Goal: Information Seeking & Learning: Learn about a topic

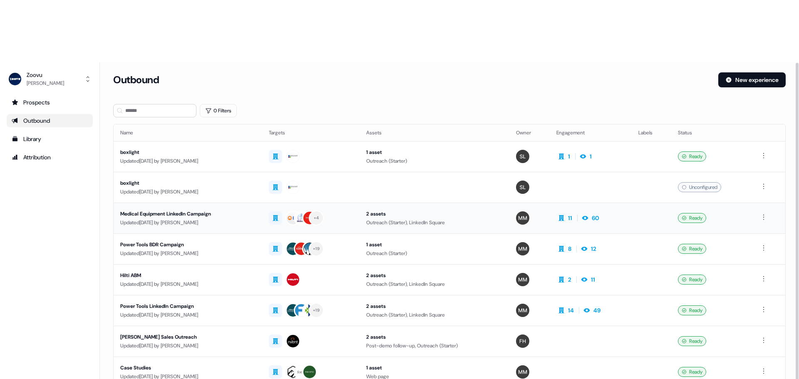
click at [214, 210] on div "Medical Equipment LinkedIn Campaign" at bounding box center [187, 214] width 135 height 8
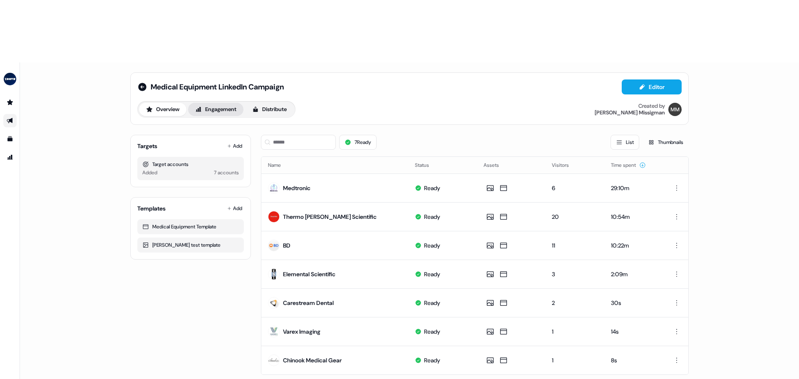
click at [226, 103] on button "Engagement" at bounding box center [215, 109] width 55 height 13
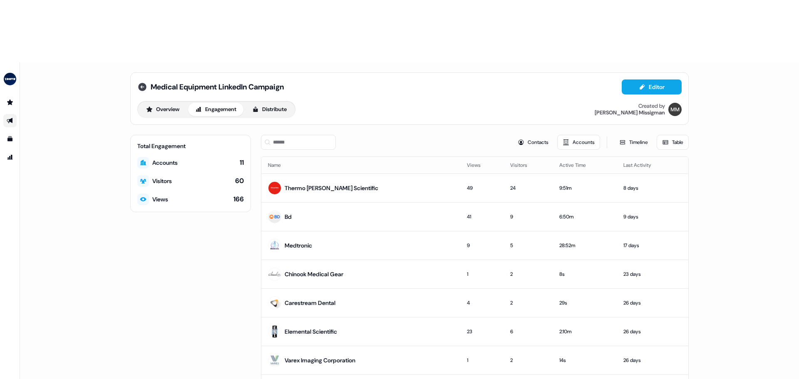
click at [145, 83] on icon at bounding box center [142, 87] width 8 height 8
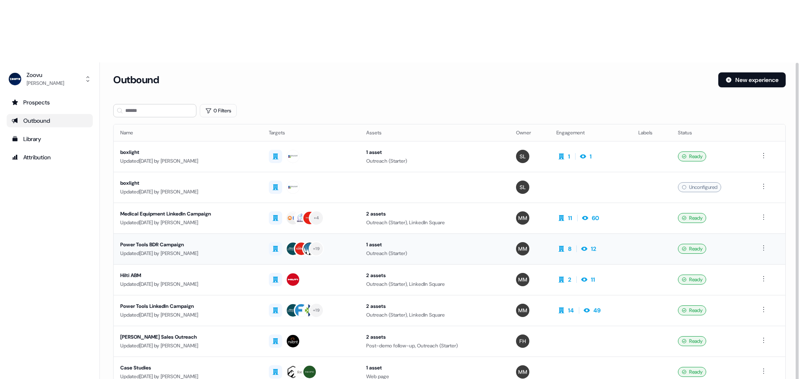
click at [191, 241] on div "Power Tools BDR Campaign" at bounding box center [187, 245] width 135 height 8
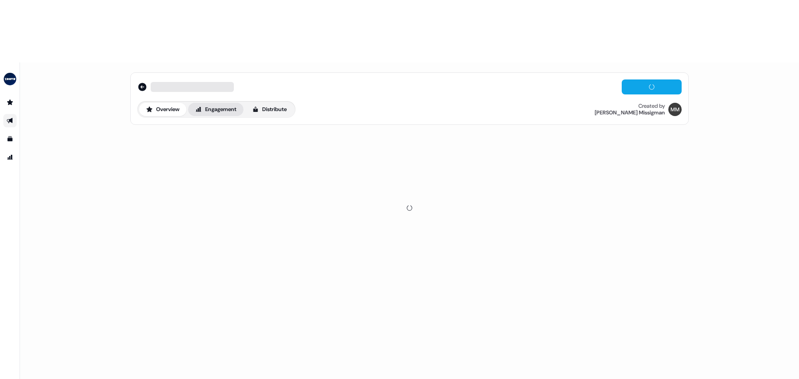
click at [238, 103] on button "Engagement" at bounding box center [215, 109] width 55 height 13
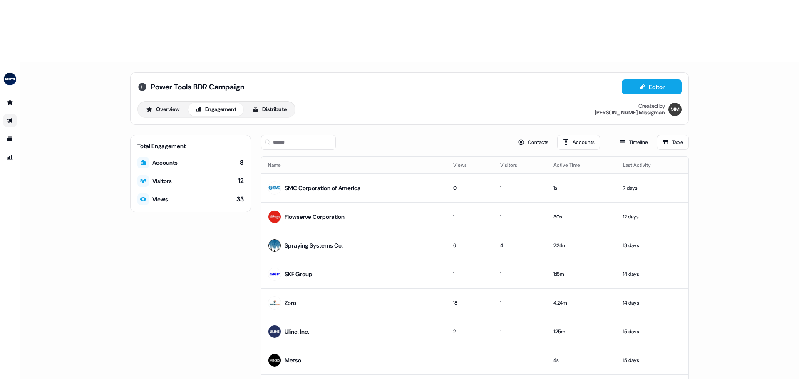
click at [143, 83] on icon at bounding box center [142, 87] width 8 height 8
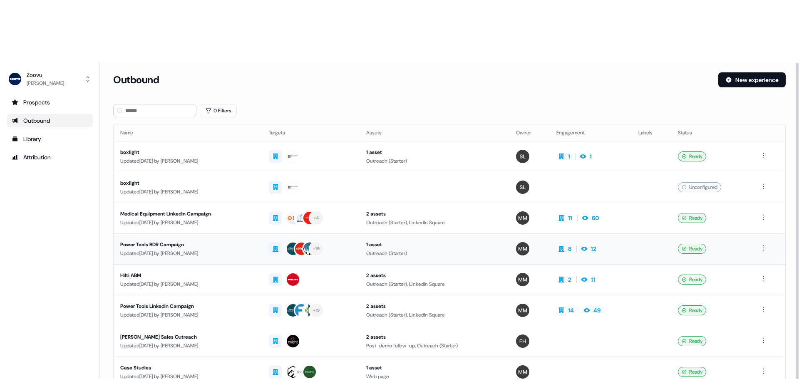
click at [152, 241] on div "Power Tools BDR Campaign" at bounding box center [187, 245] width 135 height 8
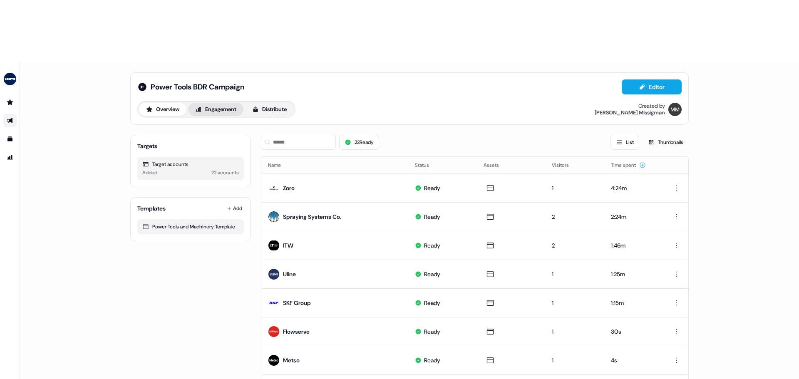
click at [231, 103] on button "Engagement" at bounding box center [215, 109] width 55 height 13
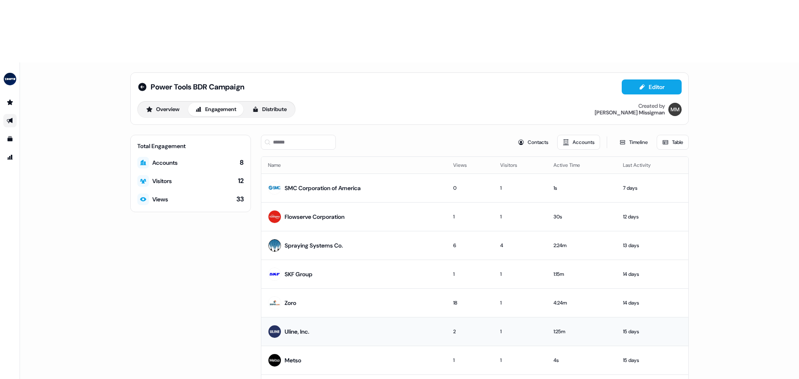
click at [295, 328] on div "Uline, Inc." at bounding box center [297, 332] width 25 height 8
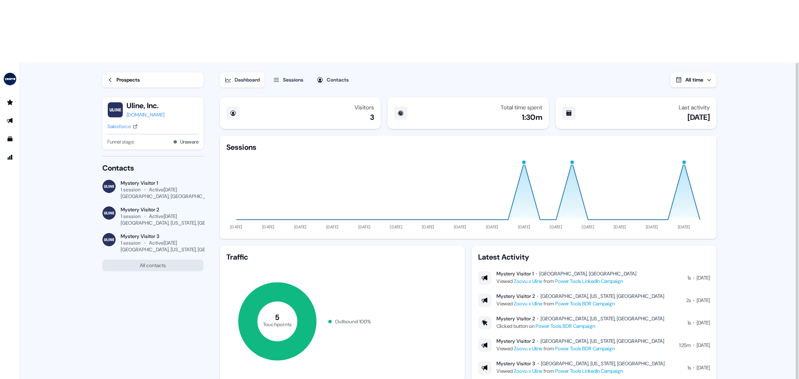
click at [117, 76] on div "Prospects" at bounding box center [128, 80] width 23 height 8
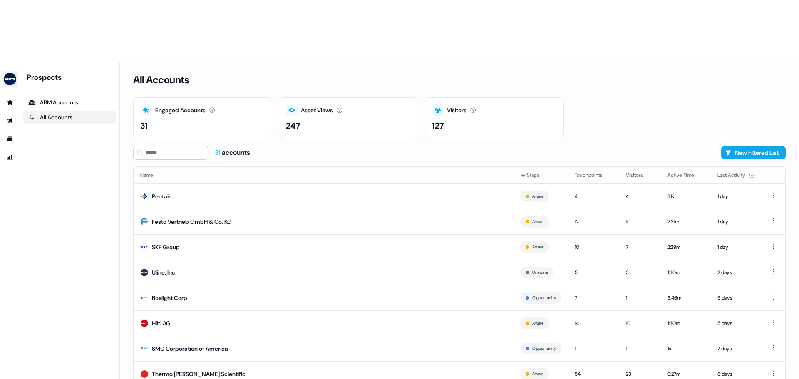
click at [9, 72] on img "side nav menu" at bounding box center [9, 78] width 13 height 13
click at [65, 134] on div "Prospects ABM Accounts All Accounts" at bounding box center [69, 251] width 93 height 359
click at [6, 96] on link "Go to prospects" at bounding box center [9, 102] width 13 height 13
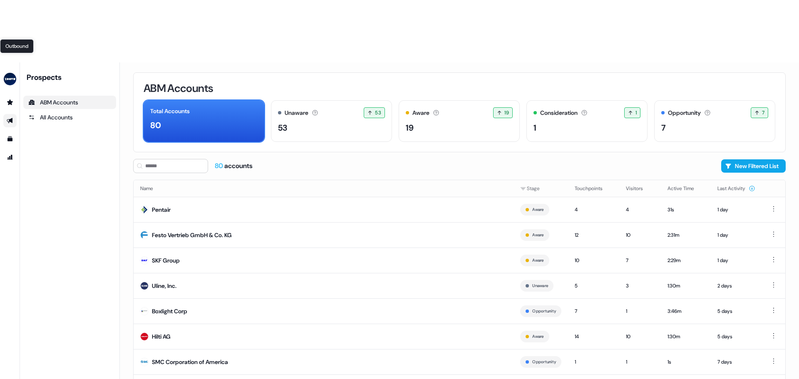
click at [11, 118] on icon "Go to outbound experience" at bounding box center [10, 120] width 6 height 5
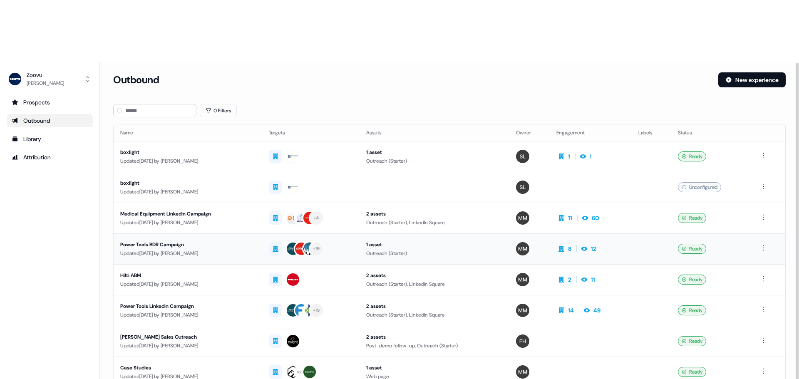
click at [167, 241] on div "Power Tools BDR Campaign" at bounding box center [187, 245] width 135 height 8
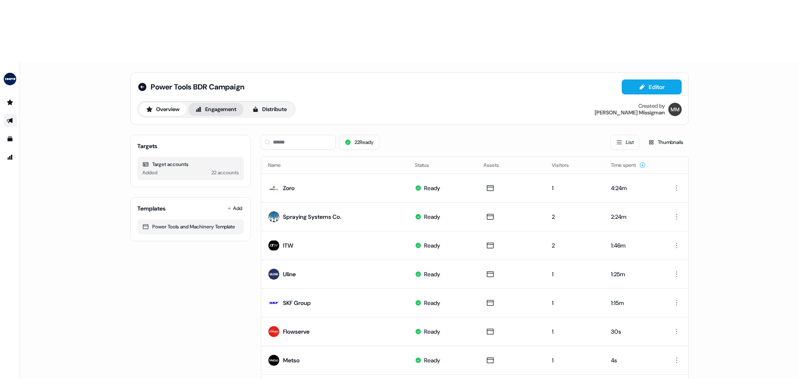
click at [216, 103] on button "Engagement" at bounding box center [215, 109] width 55 height 13
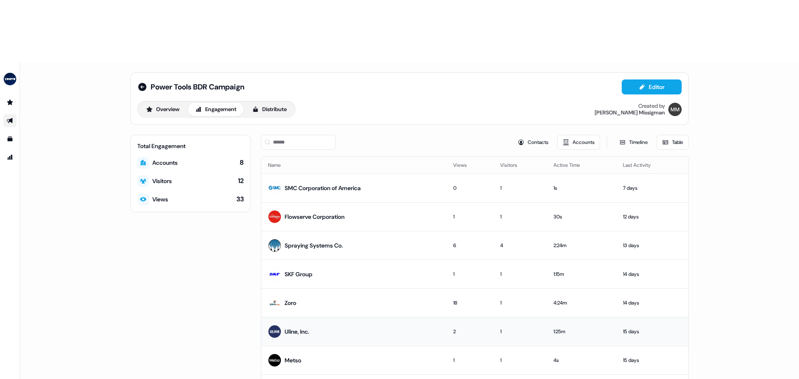
click at [298, 328] on div "Uline, Inc." at bounding box center [297, 332] width 25 height 8
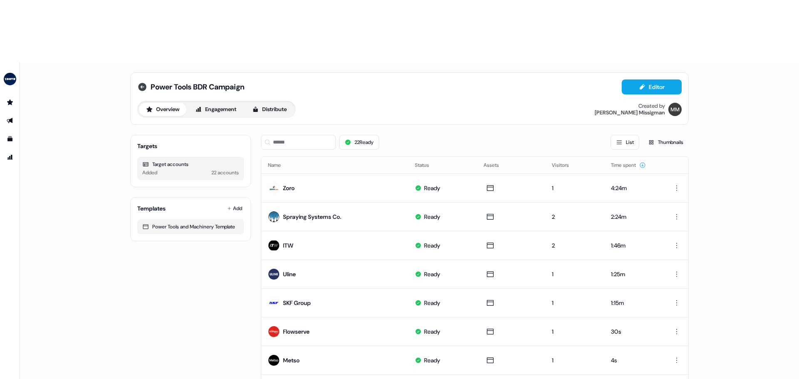
click at [139, 83] on icon at bounding box center [142, 87] width 8 height 8
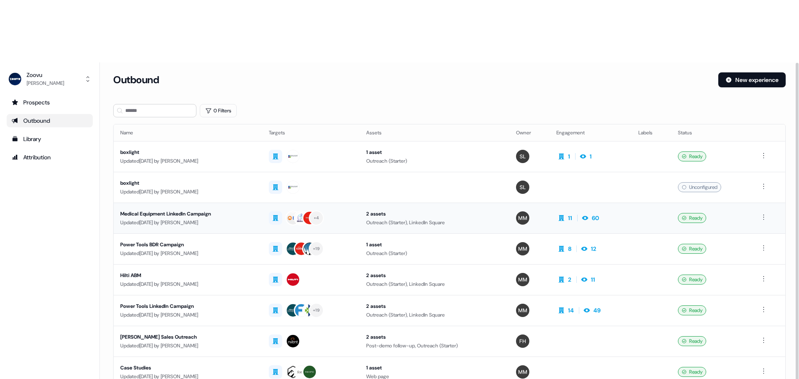
click at [161, 210] on div "Medical Equipment LinkedIn Campaign" at bounding box center [187, 214] width 135 height 8
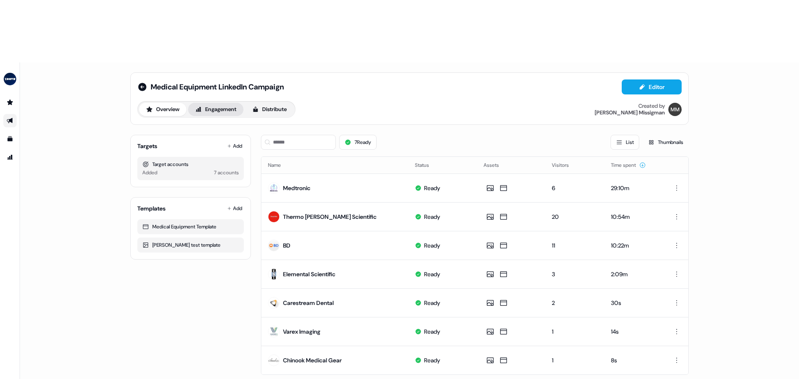
click at [233, 103] on button "Engagement" at bounding box center [215, 109] width 55 height 13
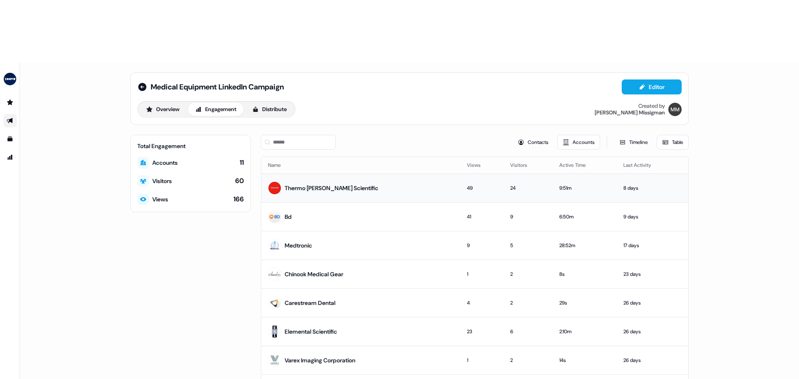
click at [360, 174] on td "Thermo [PERSON_NAME] Scientific" at bounding box center [360, 188] width 199 height 29
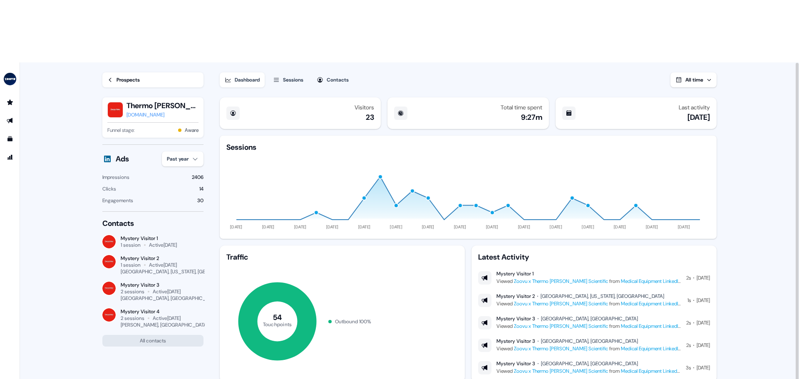
click at [71, 62] on main "Loading... Prospects Thermo Fisher Scientific thermofisher.com Funnel stage: Aw…" at bounding box center [409, 252] width 779 height 380
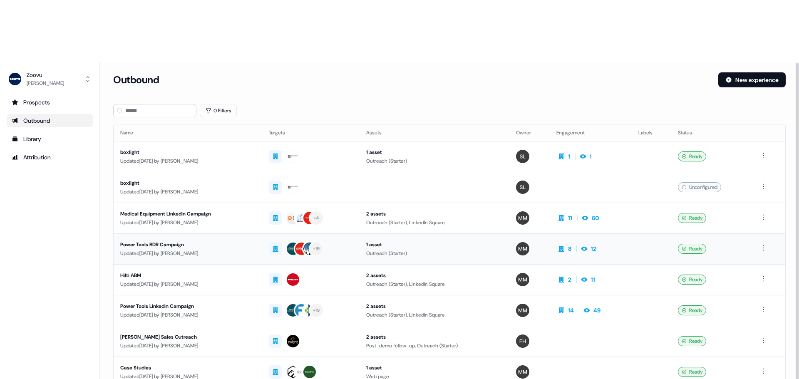
click at [198, 241] on div "Power Tools BDR Campaign" at bounding box center [187, 245] width 135 height 8
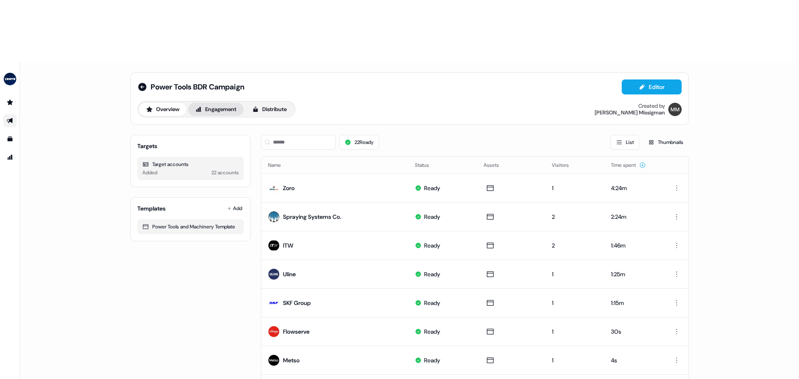
click at [221, 103] on button "Engagement" at bounding box center [215, 109] width 55 height 13
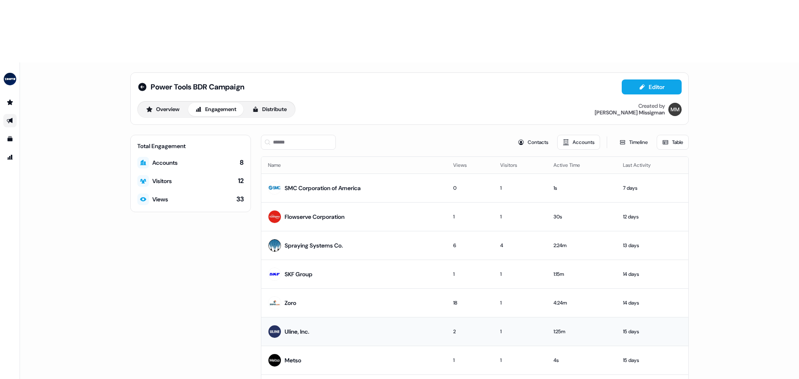
click at [303, 328] on div "Uline, Inc." at bounding box center [297, 332] width 25 height 8
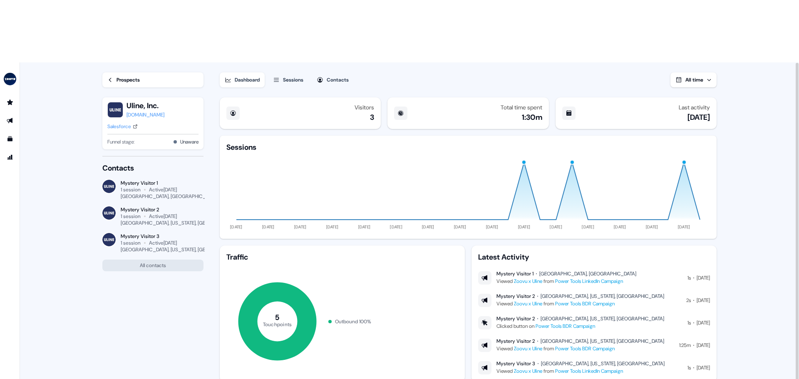
click at [115, 72] on link "Prospects" at bounding box center [152, 79] width 101 height 15
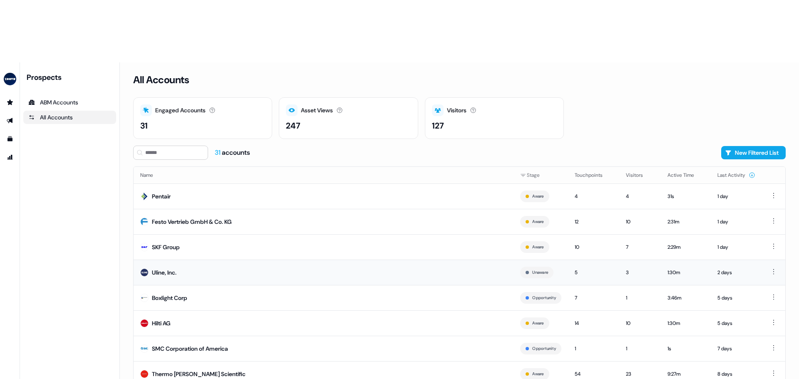
click at [171, 268] on div "Uline, Inc." at bounding box center [164, 272] width 25 height 8
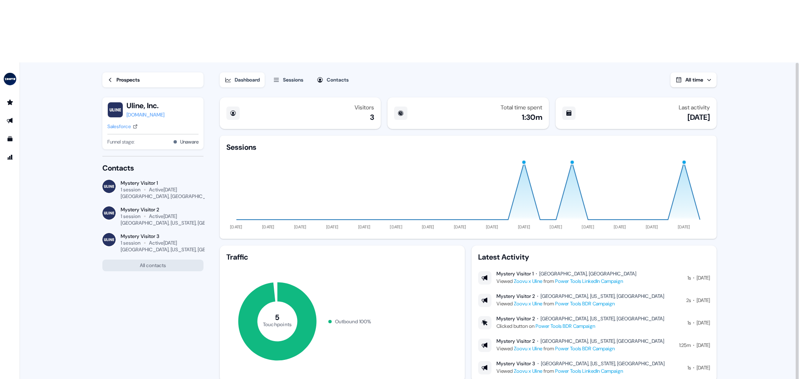
click at [110, 77] on icon at bounding box center [110, 80] width 6 height 6
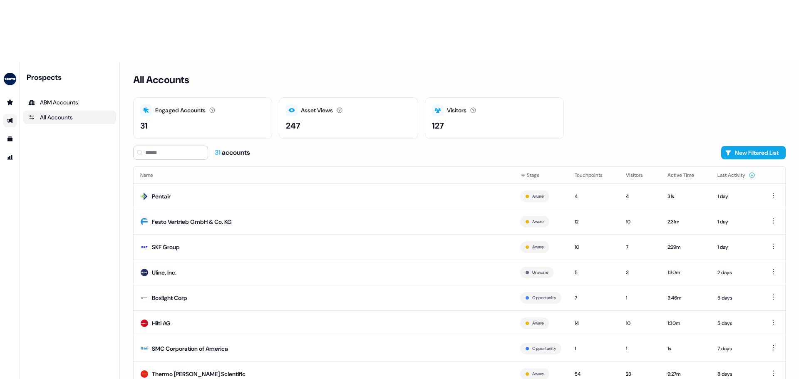
click at [9, 117] on icon "Go to outbound experience" at bounding box center [10, 120] width 7 height 7
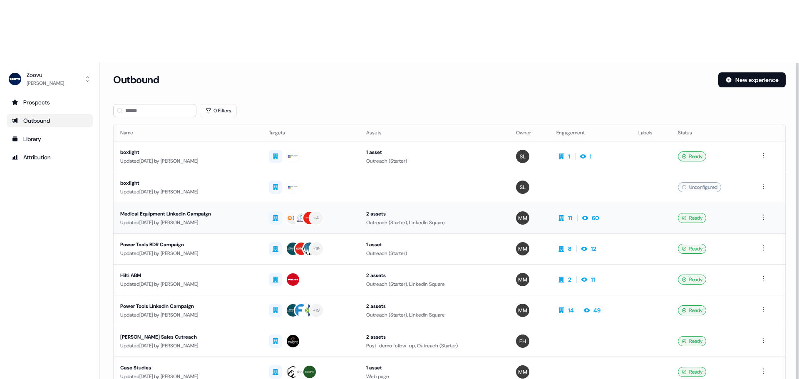
click at [201, 210] on div "Medical Equipment LinkedIn Campaign" at bounding box center [187, 214] width 135 height 8
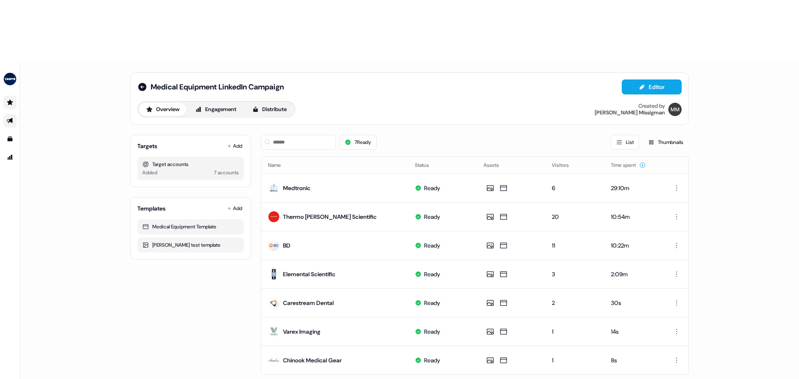
click at [10, 99] on icon "Go to prospects" at bounding box center [10, 102] width 7 height 7
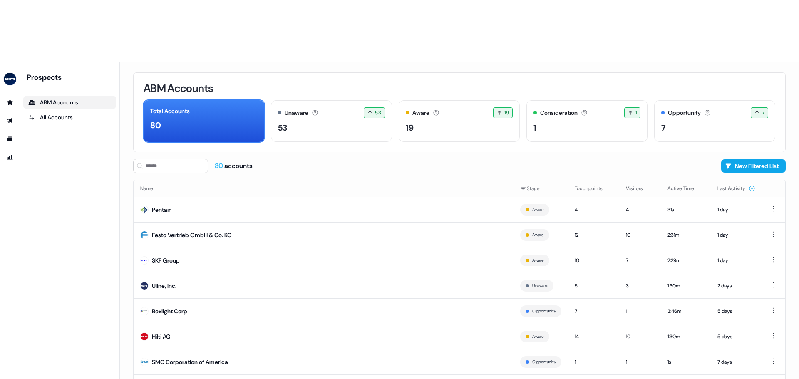
click at [10, 118] on icon "Go to outbound experience" at bounding box center [10, 120] width 6 height 5
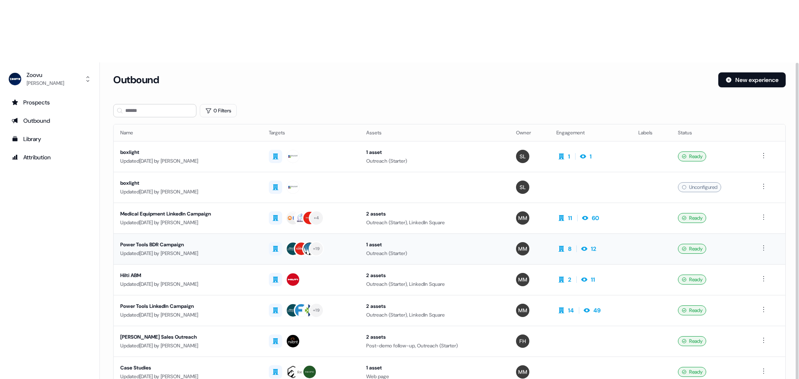
click at [189, 241] on div "Power Tools BDR Campaign" at bounding box center [187, 245] width 135 height 8
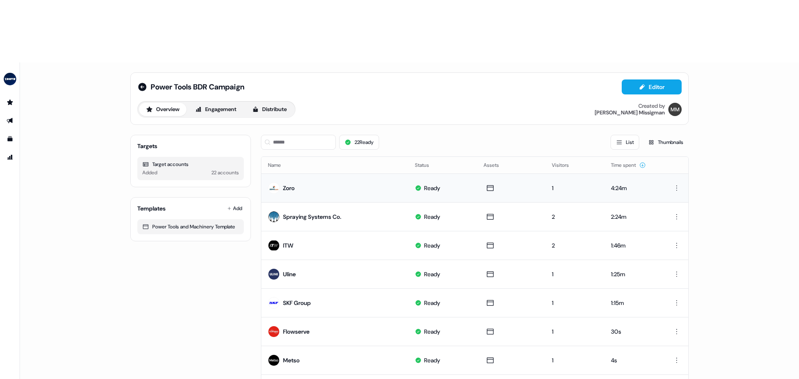
click at [285, 184] on div "Zoro" at bounding box center [289, 188] width 12 height 8
click at [288, 184] on div "Zoro" at bounding box center [289, 188] width 12 height 8
click at [230, 101] on div "Overview Engagement Distribute" at bounding box center [216, 109] width 158 height 17
click at [206, 103] on button "Engagement" at bounding box center [215, 109] width 55 height 13
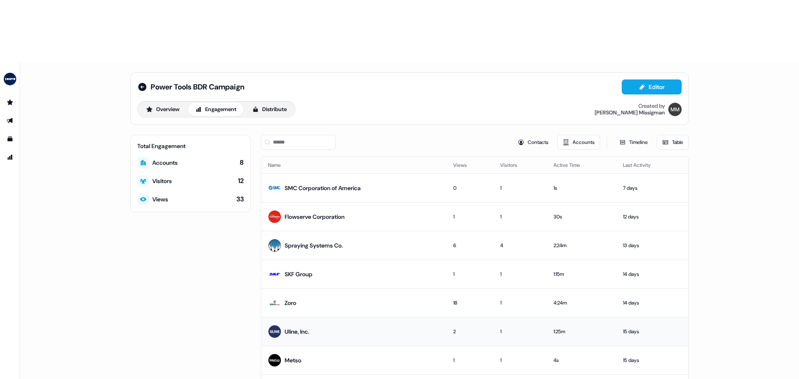
click at [303, 328] on div "Uline, Inc." at bounding box center [297, 332] width 25 height 8
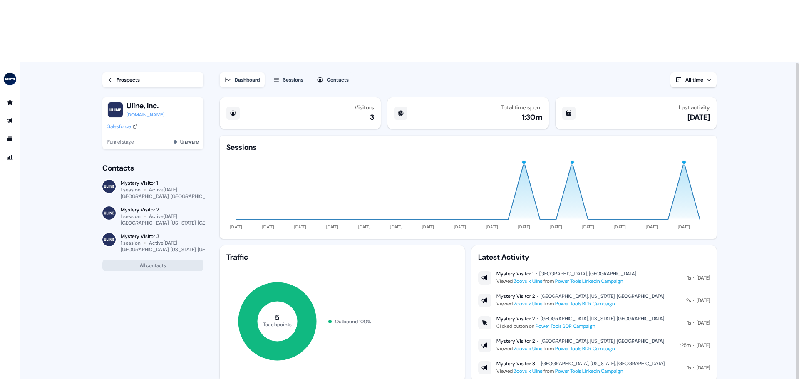
click at [109, 77] on icon at bounding box center [110, 80] width 6 height 6
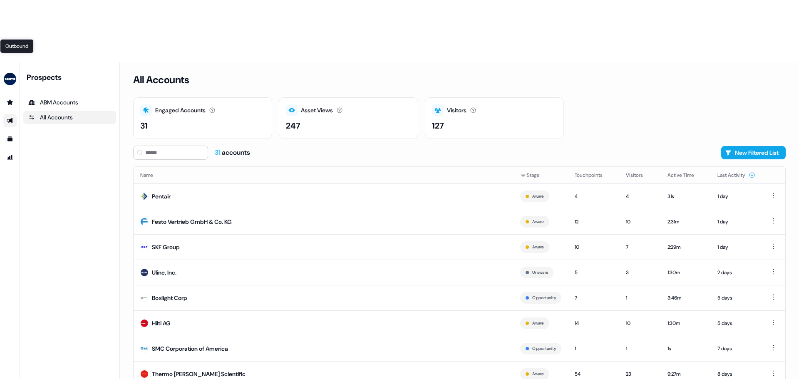
click at [10, 118] on icon "Go to outbound experience" at bounding box center [10, 120] width 6 height 5
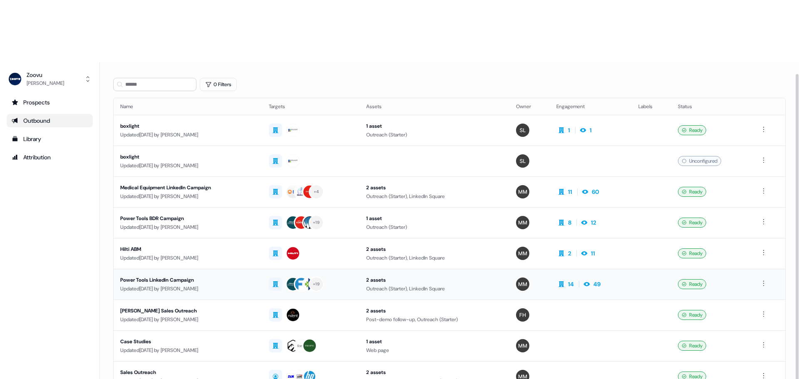
scroll to position [13, 0]
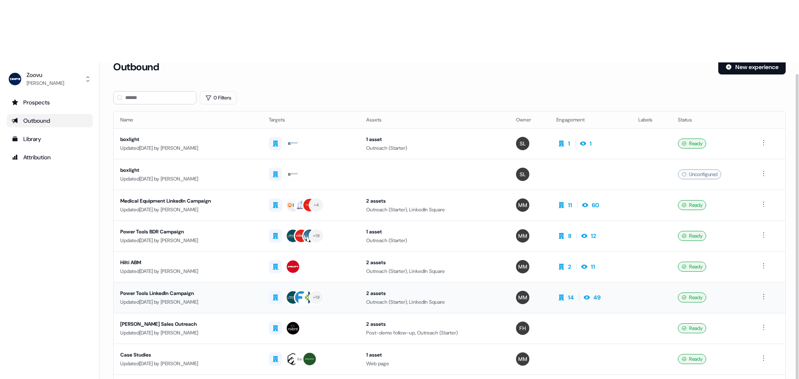
click at [161, 289] on div "Power Tools LinkedIn Campaign" at bounding box center [187, 293] width 135 height 8
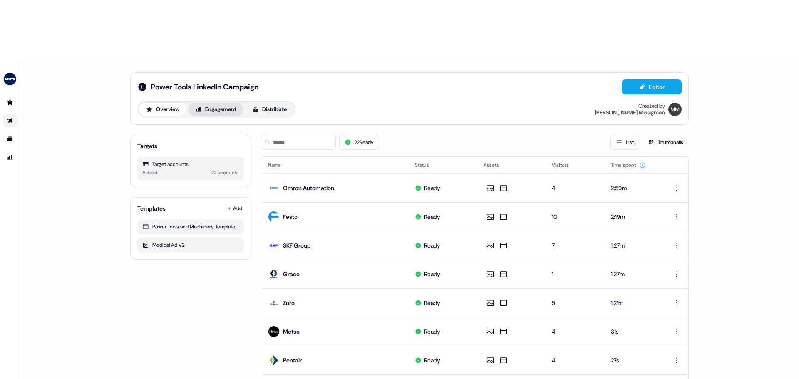
click at [220, 103] on button "Engagement" at bounding box center [215, 109] width 55 height 13
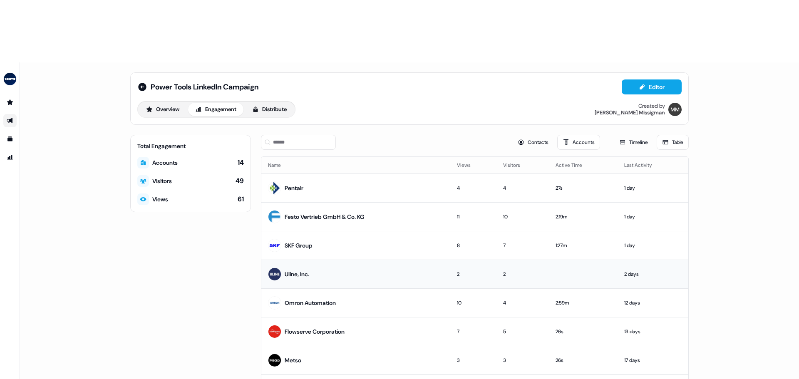
click at [302, 270] on div "Uline, Inc." at bounding box center [297, 274] width 25 height 8
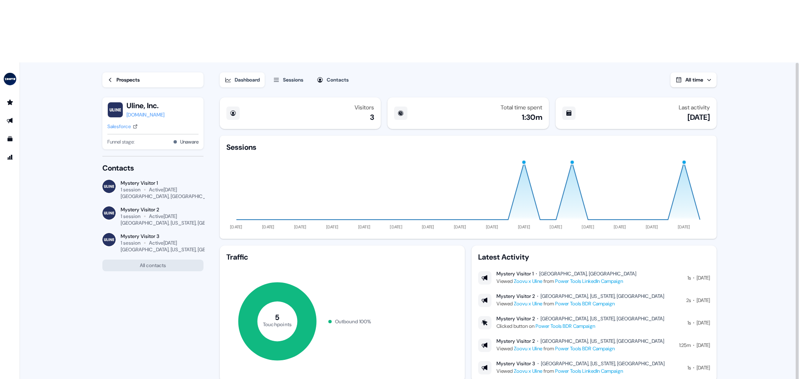
click at [109, 77] on icon at bounding box center [110, 80] width 6 height 6
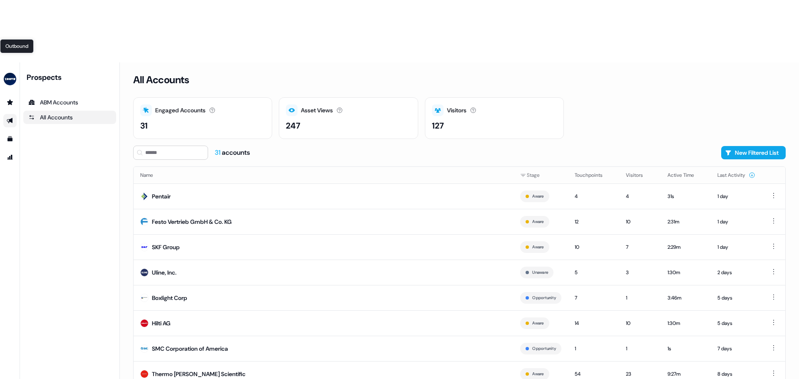
click at [12, 118] on icon "Go to outbound experience" at bounding box center [10, 120] width 6 height 5
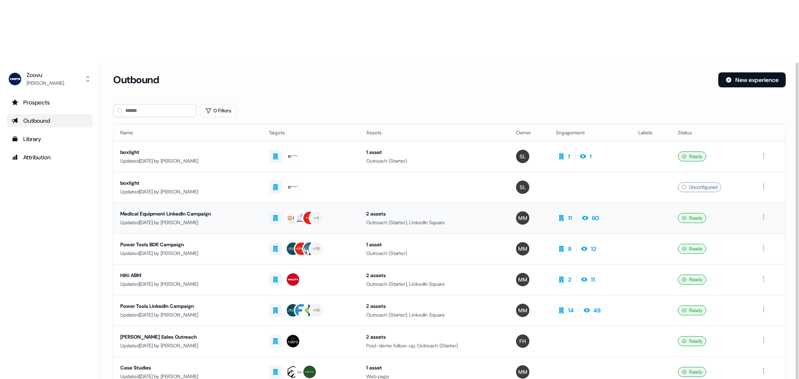
drag, startPoint x: 193, startPoint y: 151, endPoint x: 167, endPoint y: 153, distance: 25.5
click at [167, 210] on div "Medical Equipment LinkedIn Campaign" at bounding box center [187, 214] width 135 height 8
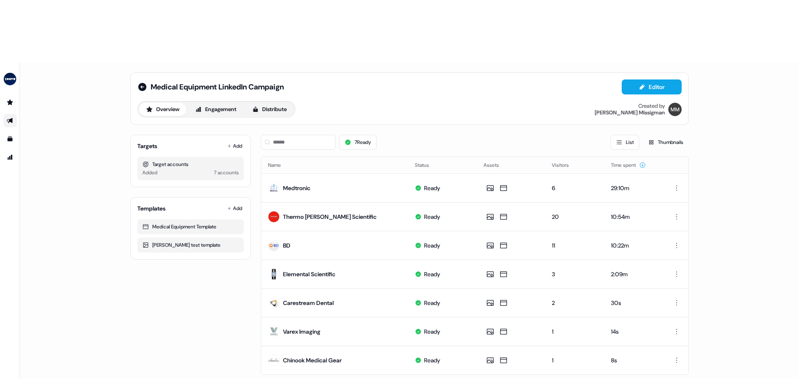
click at [134, 72] on div "Medical Equipment LinkedIn Campaign Editor Overview Engagement Distribute Creat…" at bounding box center [409, 98] width 559 height 52
click at [139, 83] on icon at bounding box center [142, 87] width 8 height 8
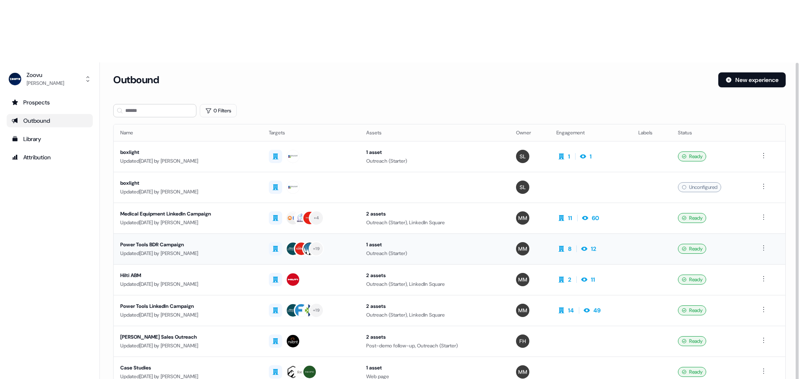
click at [176, 241] on div "Power Tools BDR Campaign" at bounding box center [187, 245] width 135 height 8
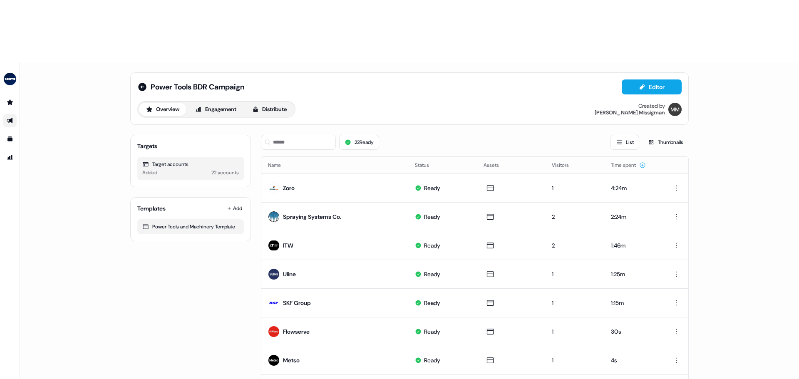
click at [220, 101] on div "Overview Engagement Distribute" at bounding box center [216, 109] width 158 height 17
click at [220, 103] on button "Engagement" at bounding box center [215, 109] width 55 height 13
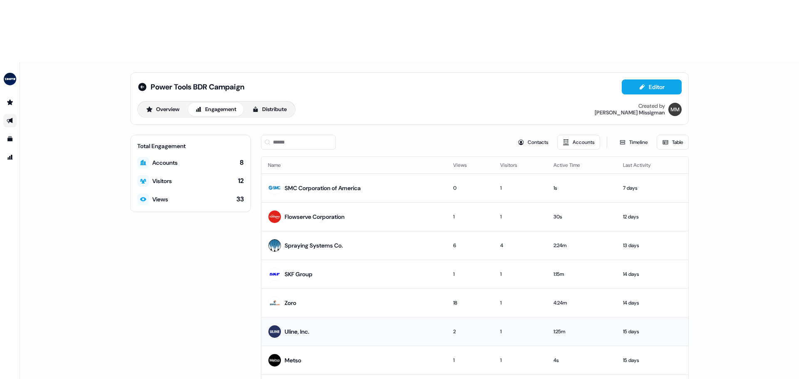
click at [295, 328] on div "Uline, Inc." at bounding box center [297, 332] width 25 height 8
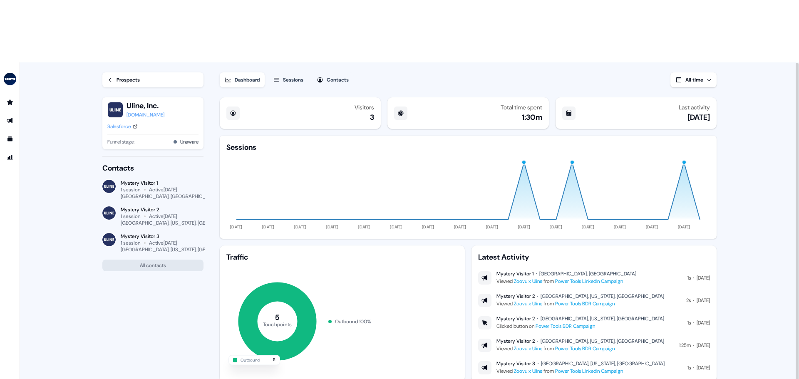
click at [126, 76] on div "Prospects" at bounding box center [128, 80] width 23 height 8
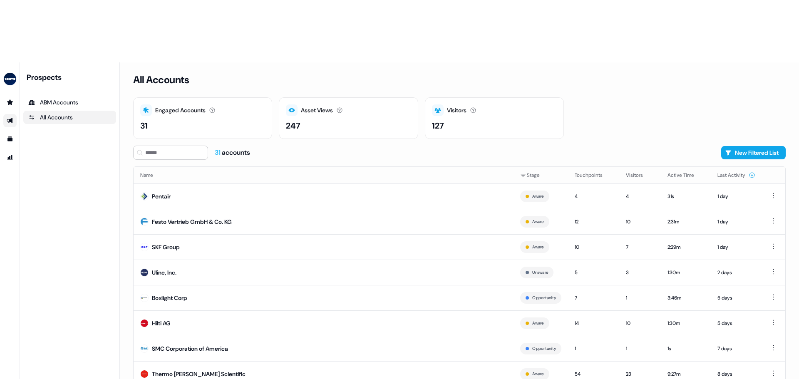
click at [11, 118] on icon "Go to outbound experience" at bounding box center [10, 120] width 6 height 5
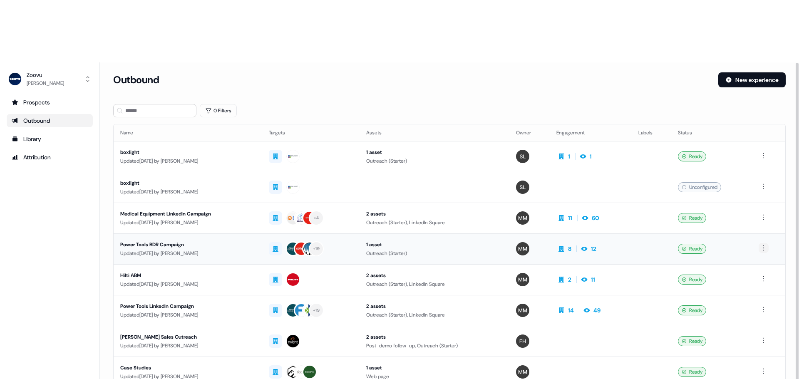
click at [767, 186] on html "For the best experience switch devices to a bigger screen. Go to Userled.io Zoo…" at bounding box center [399, 221] width 799 height 442
click at [190, 302] on div "Power Tools LinkedIn Campaign" at bounding box center [187, 306] width 135 height 8
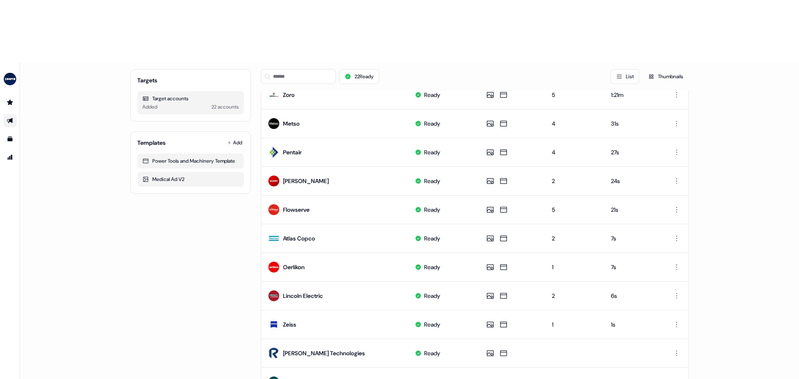
scroll to position [291, 0]
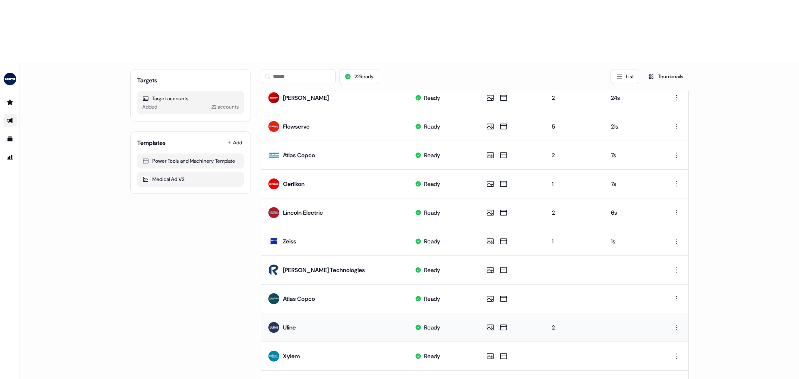
click at [286, 323] on div "Uline" at bounding box center [289, 327] width 13 height 8
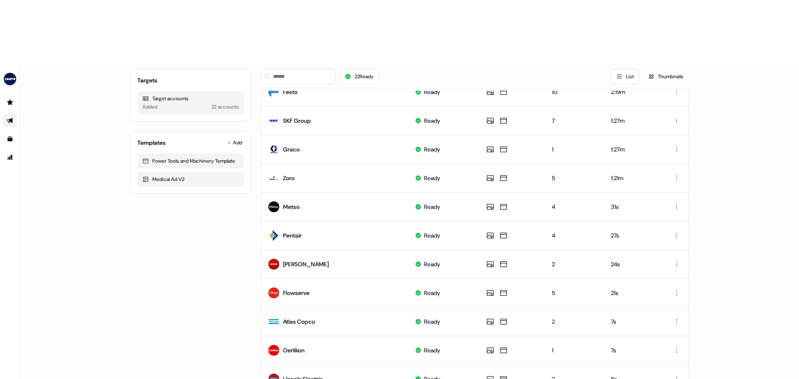
scroll to position [0, 0]
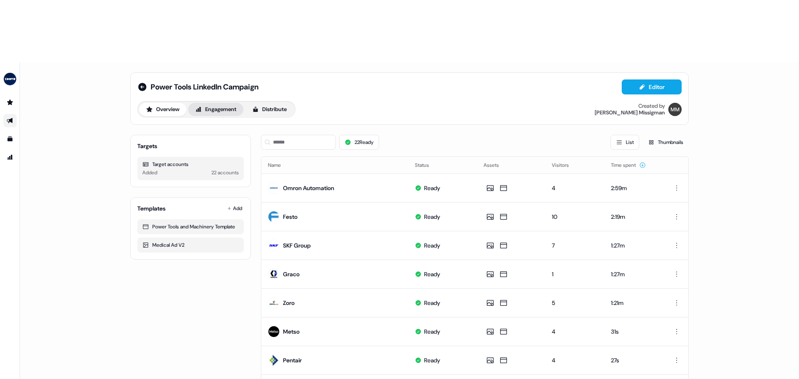
click at [213, 103] on button "Engagement" at bounding box center [215, 109] width 55 height 13
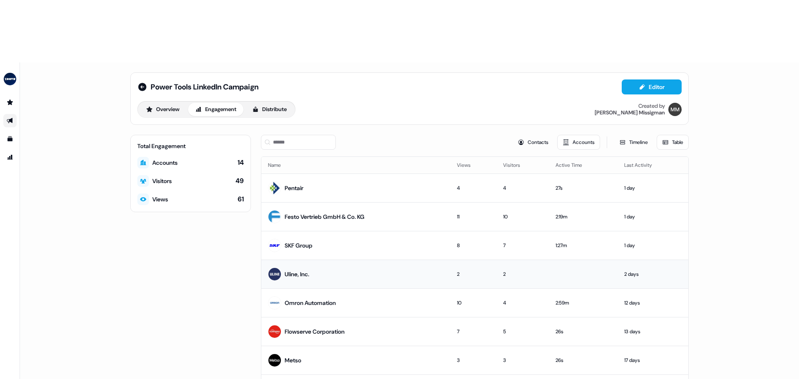
click at [305, 270] on div "Uline, Inc." at bounding box center [297, 274] width 25 height 8
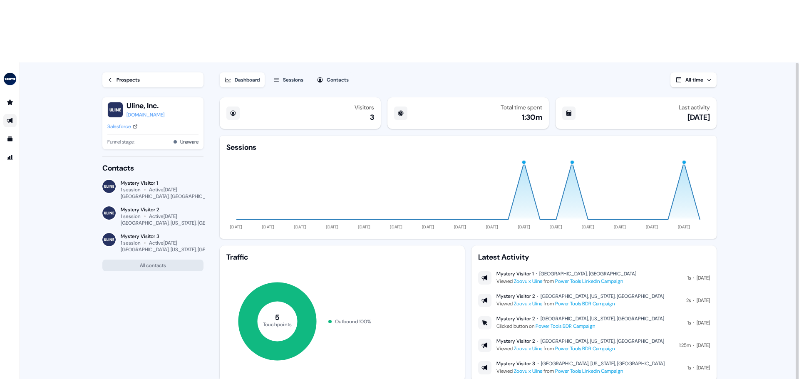
click at [514, 343] on div "Visitors 3 Total time spent 1:30m Last activity 2 days ago Sessions 16 Jun 25 2…" at bounding box center [469, 268] width 500 height 348
click at [483, 320] on icon at bounding box center [485, 323] width 6 height 6
click at [109, 77] on icon at bounding box center [110, 80] width 6 height 6
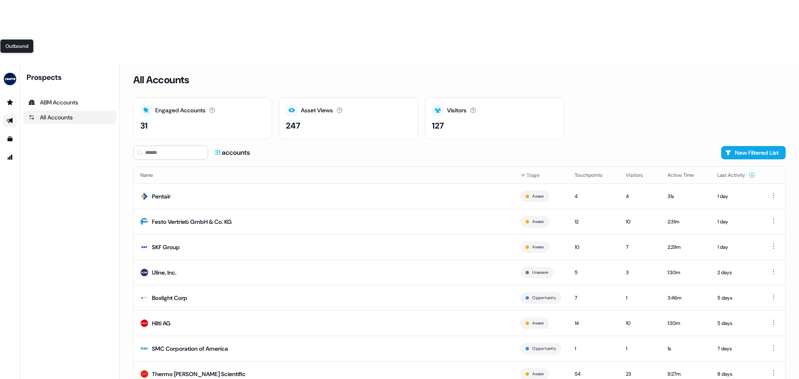
click at [12, 118] on icon "Go to outbound experience" at bounding box center [10, 120] width 6 height 5
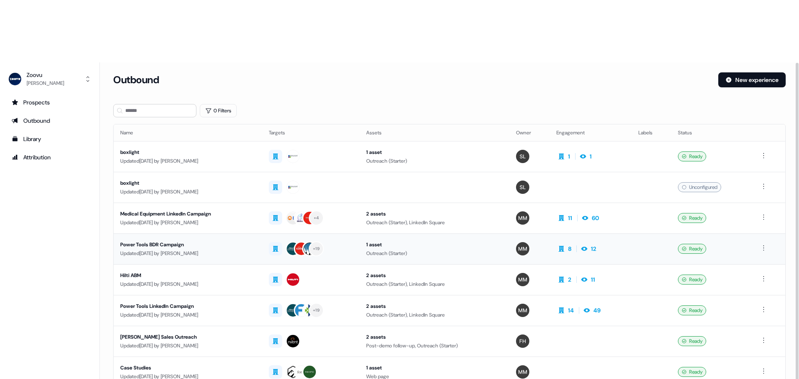
click at [171, 241] on div "Power Tools BDR Campaign" at bounding box center [187, 245] width 135 height 8
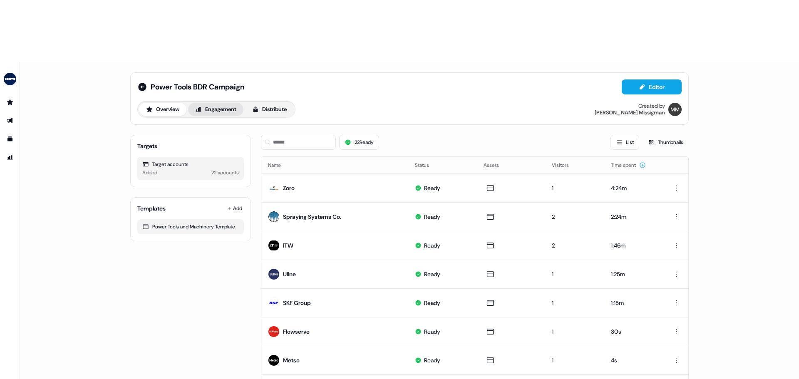
click at [218, 103] on button "Engagement" at bounding box center [215, 109] width 55 height 13
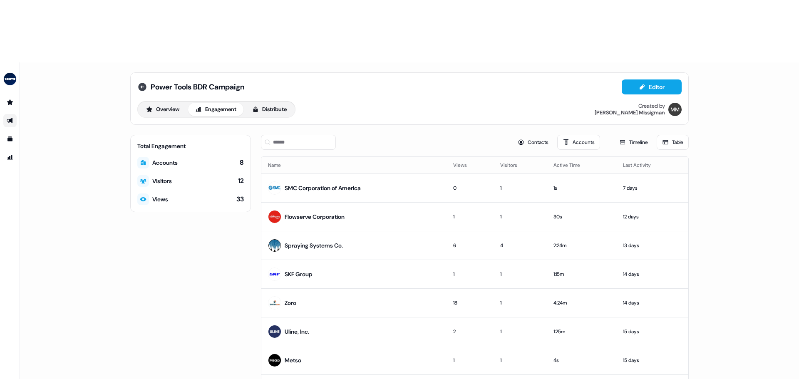
click at [142, 83] on icon at bounding box center [142, 87] width 8 height 8
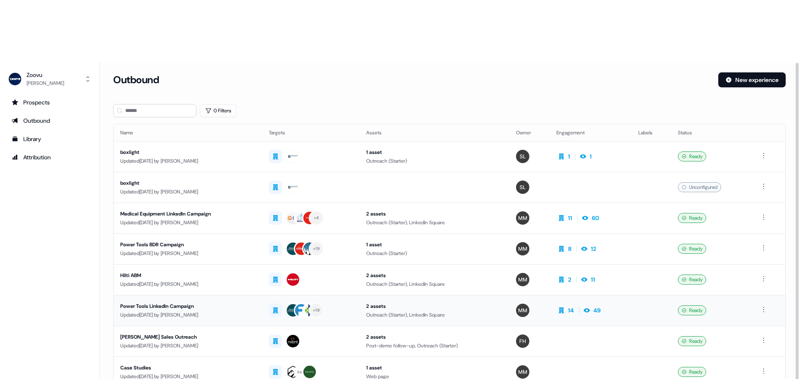
click at [181, 302] on div "Power Tools LinkedIn Campaign" at bounding box center [187, 306] width 135 height 8
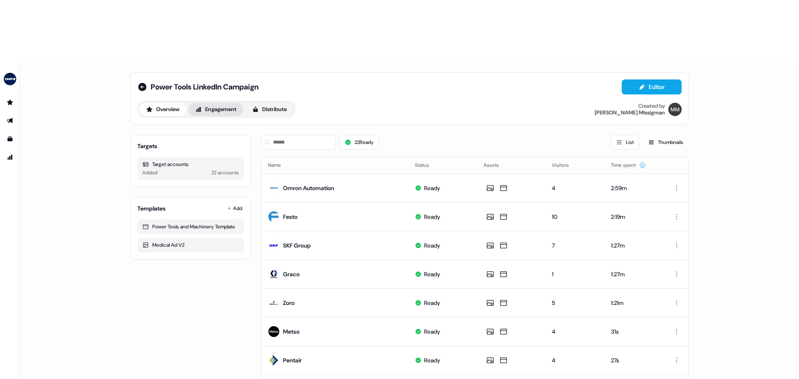
click at [215, 103] on button "Engagement" at bounding box center [215, 109] width 55 height 13
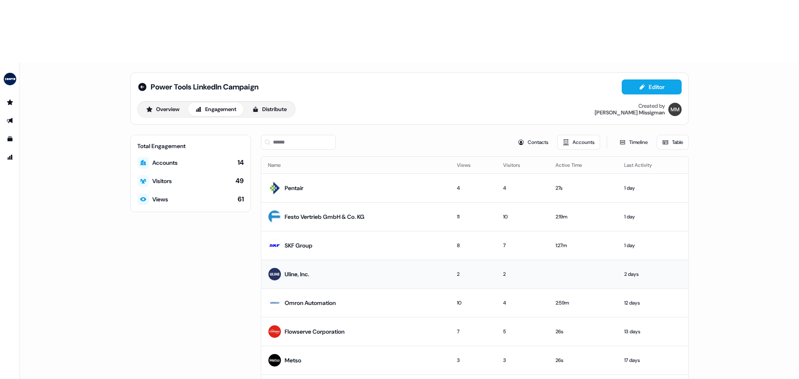
click at [302, 270] on div "Uline, Inc." at bounding box center [297, 274] width 25 height 8
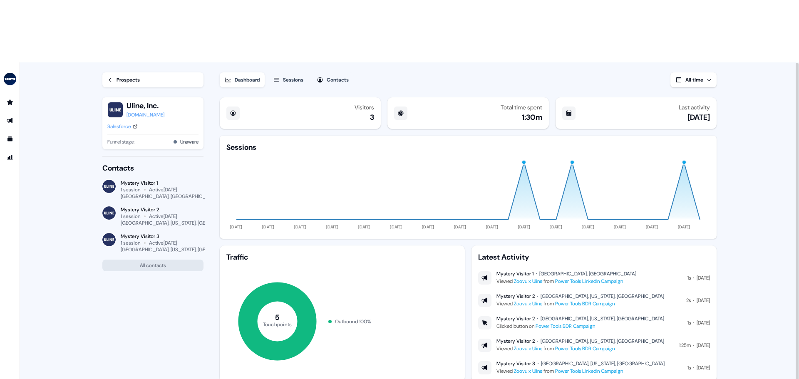
click at [87, 271] on main "Loading... Prospects Uline, Inc. uline.com Salesforce Funnel stage: Unaware Con…" at bounding box center [409, 252] width 779 height 380
click at [485, 320] on icon at bounding box center [485, 323] width 6 height 6
click at [487, 298] on icon at bounding box center [485, 300] width 6 height 5
click at [741, 234] on main "Loading... Prospects Uline, Inc. uline.com Salesforce Funnel stage: Unaware Con…" at bounding box center [409, 252] width 779 height 380
click at [177, 226] on div "Prospects Uline, Inc. uline.com Salesforce Funnel stage: Unaware Contacts Myste…" at bounding box center [152, 178] width 101 height 232
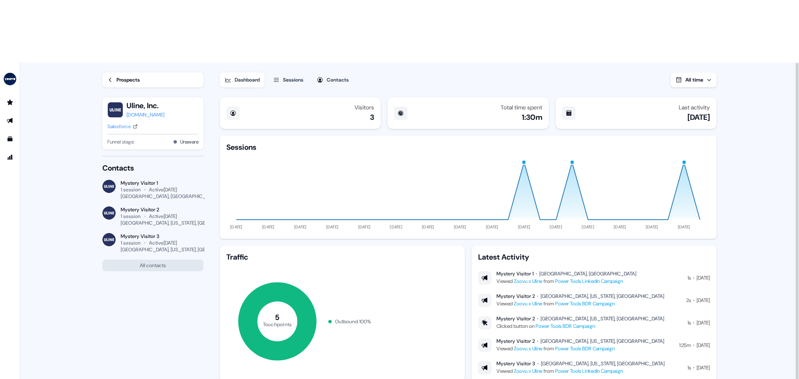
click at [121, 239] on div "Prospects Uline, Inc. uline.com Salesforce Funnel stage: Unaware Contacts Myste…" at bounding box center [147, 251] width 116 height 379
click at [107, 72] on link "Prospects" at bounding box center [152, 79] width 101 height 15
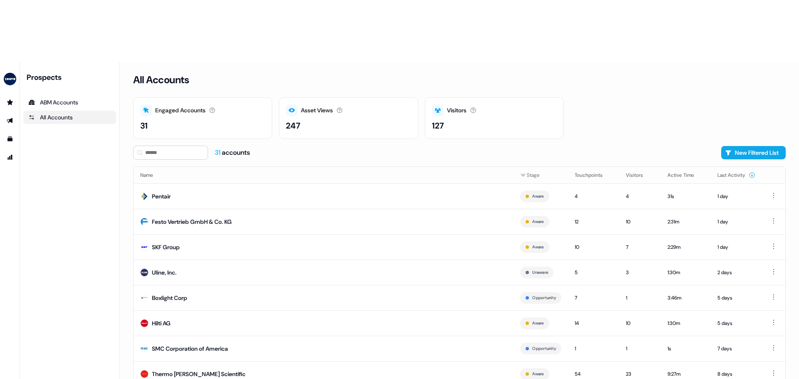
click at [61, 129] on div "Prospects ABM Accounts All Accounts" at bounding box center [69, 251] width 93 height 359
click at [13, 117] on icon "Go to outbound experience" at bounding box center [10, 120] width 7 height 7
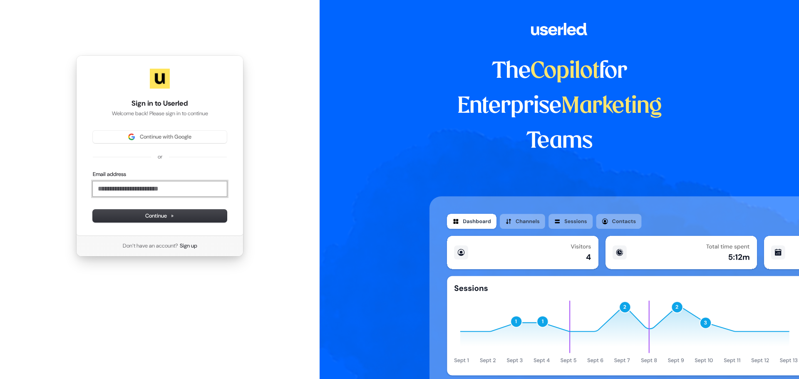
click at [129, 187] on input "Email address" at bounding box center [160, 188] width 134 height 15
click at [158, 217] on span "Continue" at bounding box center [159, 215] width 29 height 7
type input "**********"
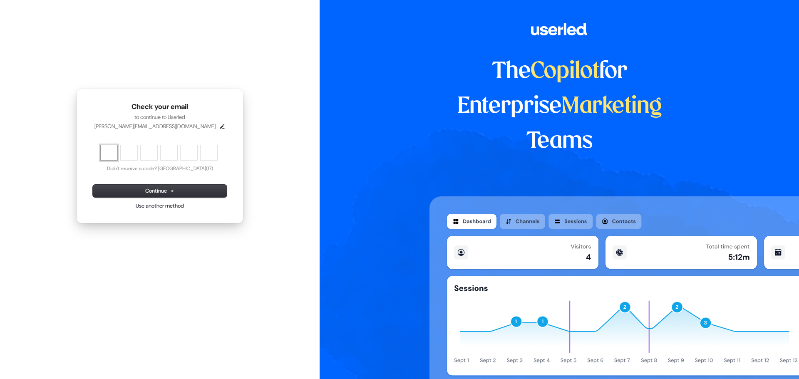
click at [109, 151] on input "Enter verification code. Digit 1" at bounding box center [109, 152] width 17 height 15
type input "******"
type input "*"
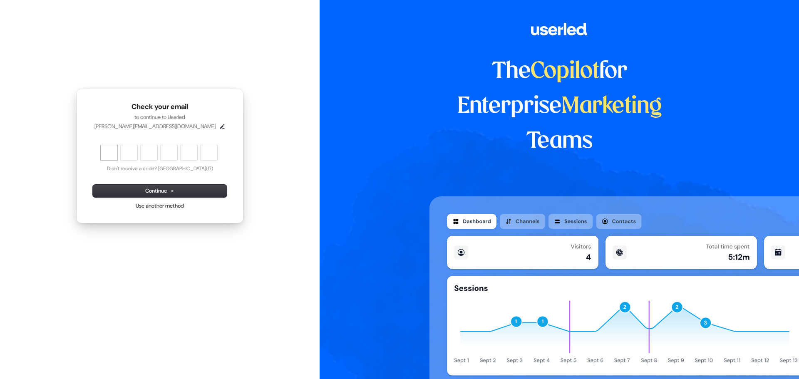
type input "*"
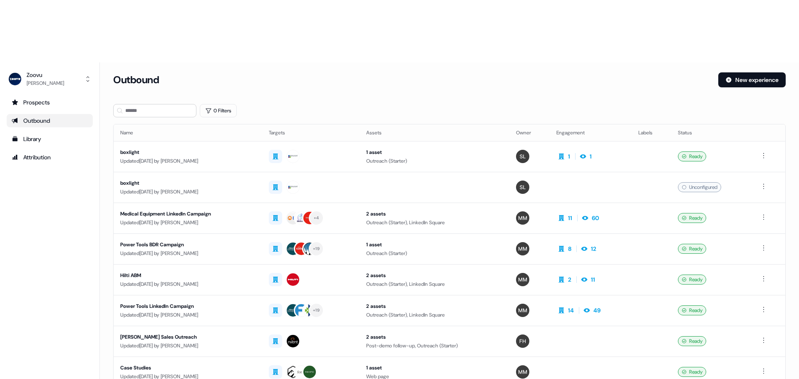
click at [33, 117] on div "Outbound" at bounding box center [50, 121] width 76 height 8
click at [29, 114] on link "Outbound" at bounding box center [50, 120] width 86 height 13
click at [139, 249] on div "Updated [DATE] by [PERSON_NAME]" at bounding box center [187, 253] width 135 height 8
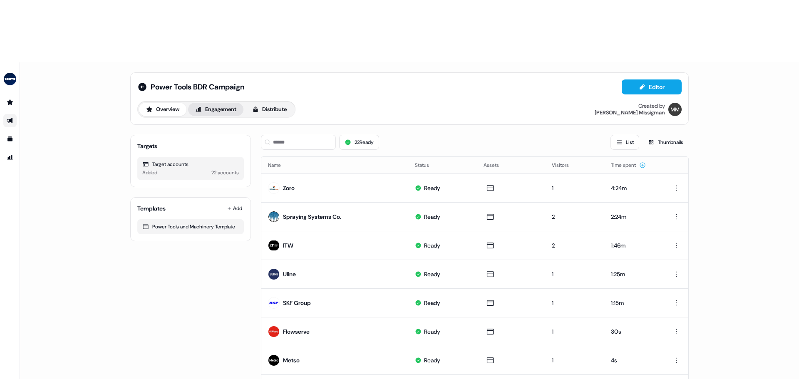
click at [229, 103] on button "Engagement" at bounding box center [215, 109] width 55 height 13
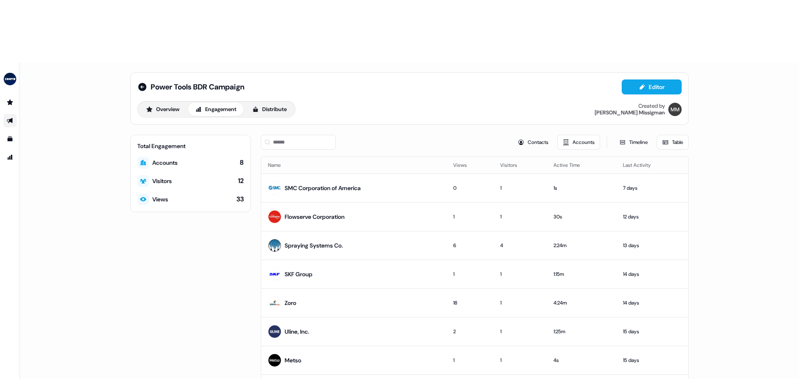
click at [9, 114] on link "Go to outbound experience" at bounding box center [9, 120] width 13 height 13
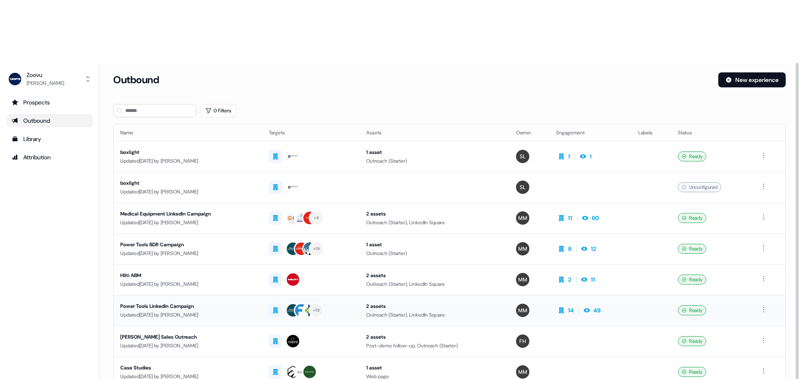
click at [190, 302] on div "Power Tools LinkedIn Campaign" at bounding box center [187, 306] width 135 height 8
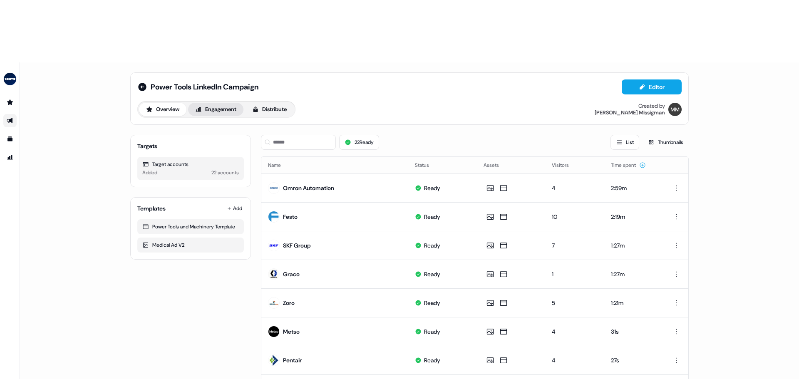
click at [221, 103] on button "Engagement" at bounding box center [215, 109] width 55 height 13
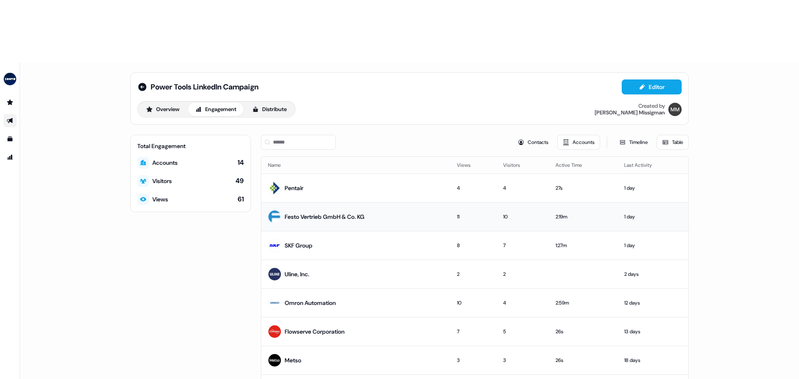
click at [345, 213] on div "Festo Vertrieb GmbH & Co. KG" at bounding box center [325, 217] width 80 height 8
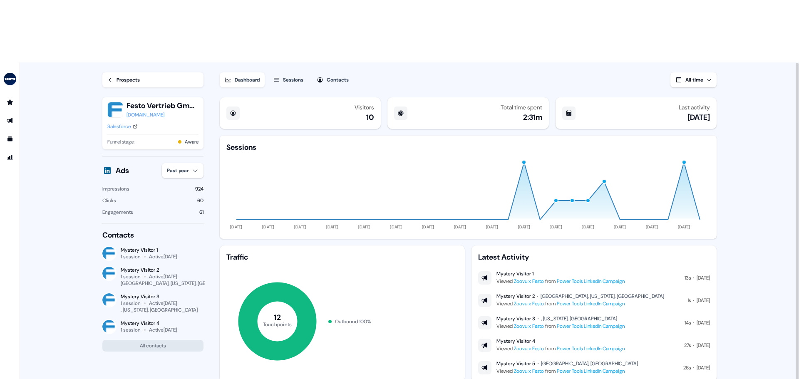
click at [291, 76] on div "Sessions" at bounding box center [293, 80] width 20 height 8
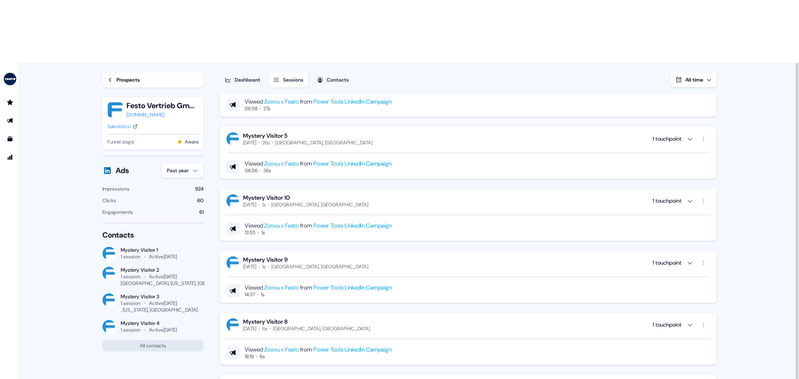
scroll to position [219, 0]
click at [118, 76] on div "Prospects" at bounding box center [128, 80] width 23 height 8
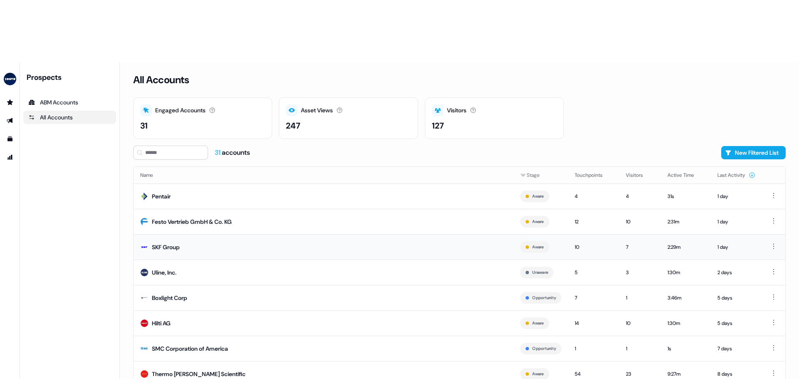
click at [170, 243] on div "SKF Group" at bounding box center [166, 247] width 28 height 8
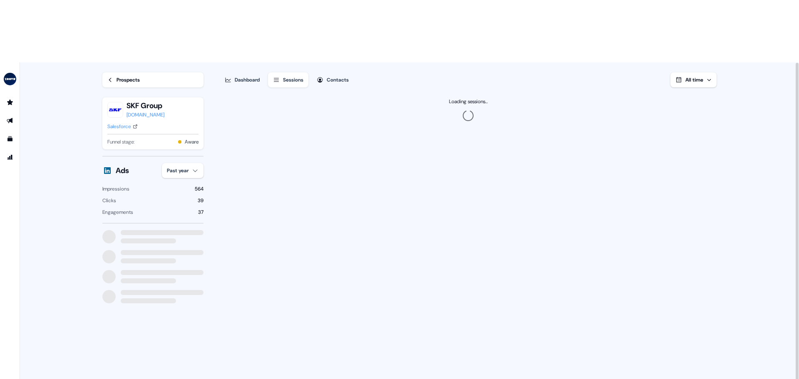
click at [291, 76] on div "Sessions" at bounding box center [293, 80] width 20 height 8
